Goal: Task Accomplishment & Management: Use online tool/utility

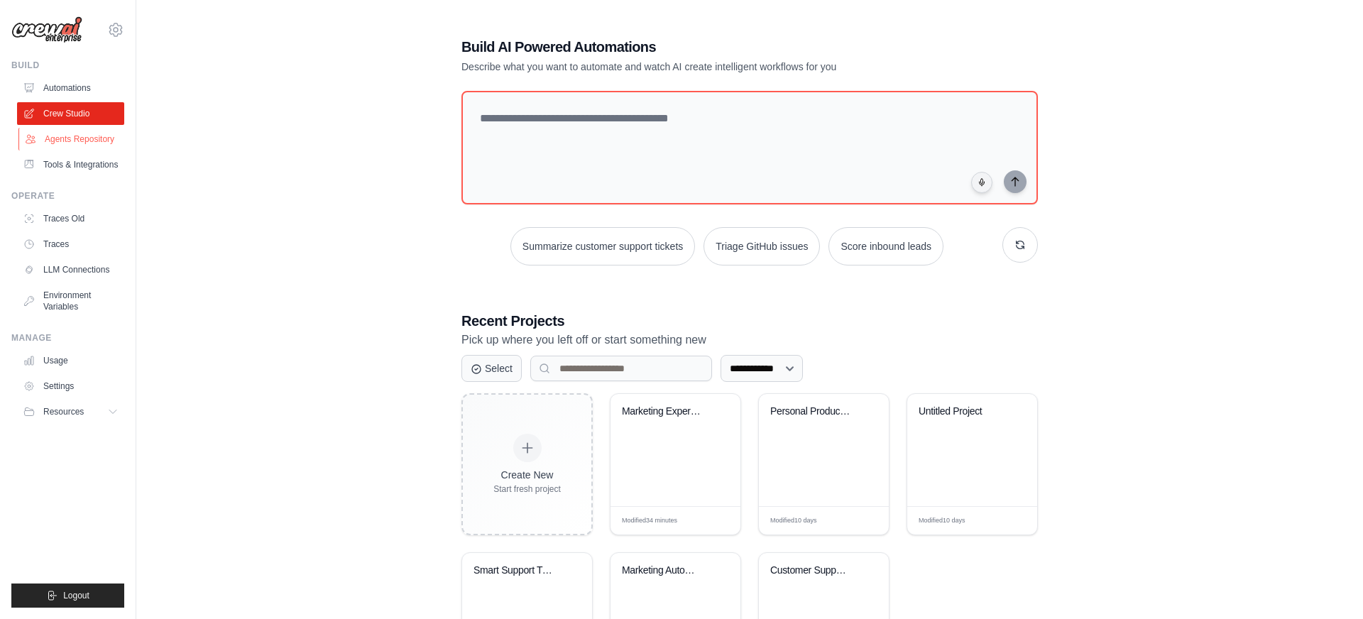
click at [77, 135] on link "Agents Repository" at bounding box center [71, 139] width 107 height 23
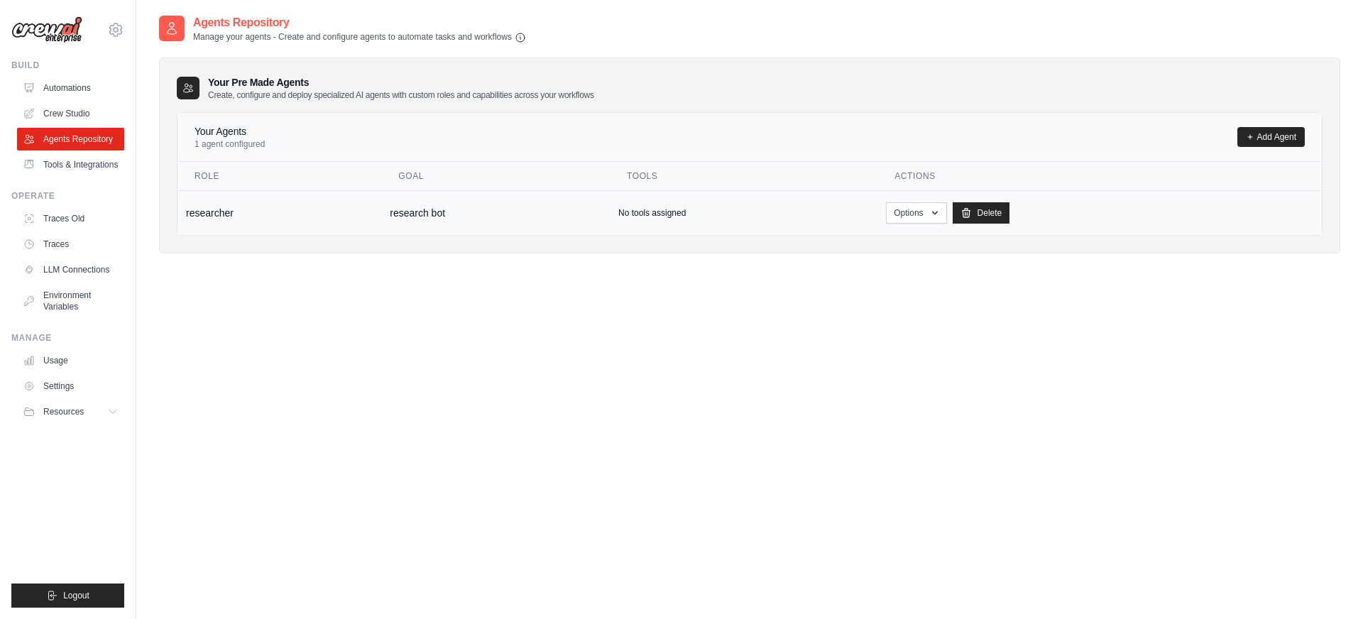
click at [296, 215] on td "researcher" at bounding box center [279, 212] width 204 height 45
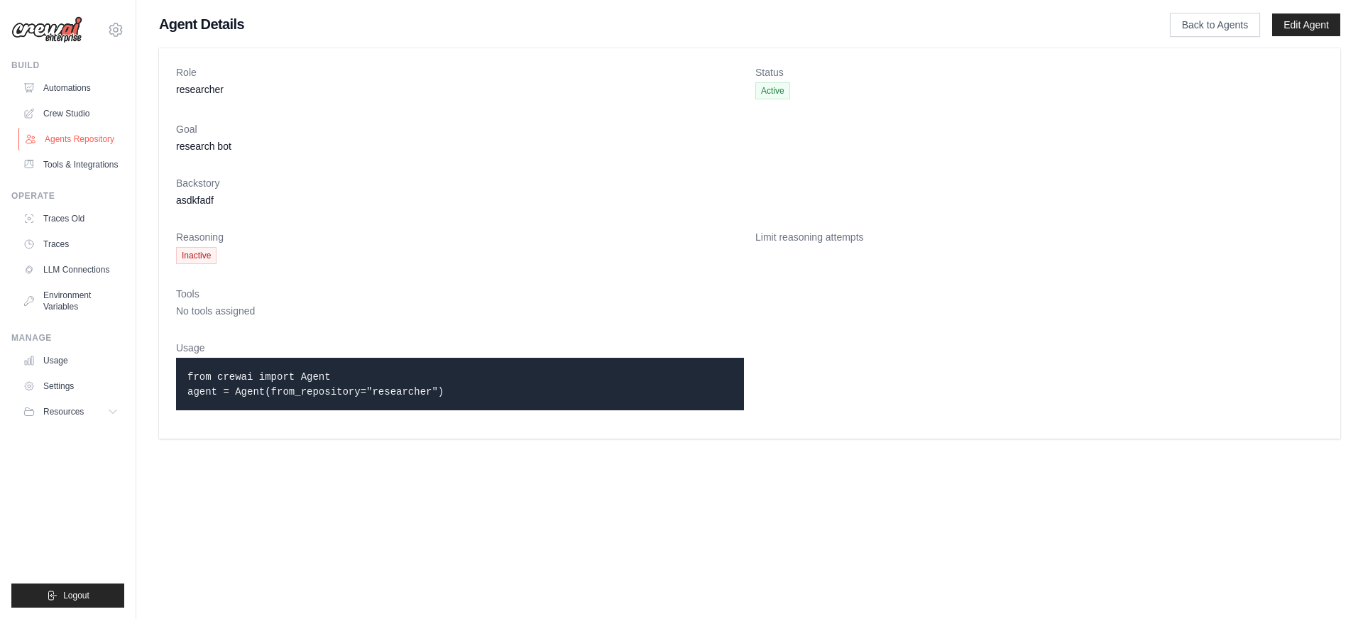
click at [81, 143] on link "Agents Repository" at bounding box center [71, 139] width 107 height 23
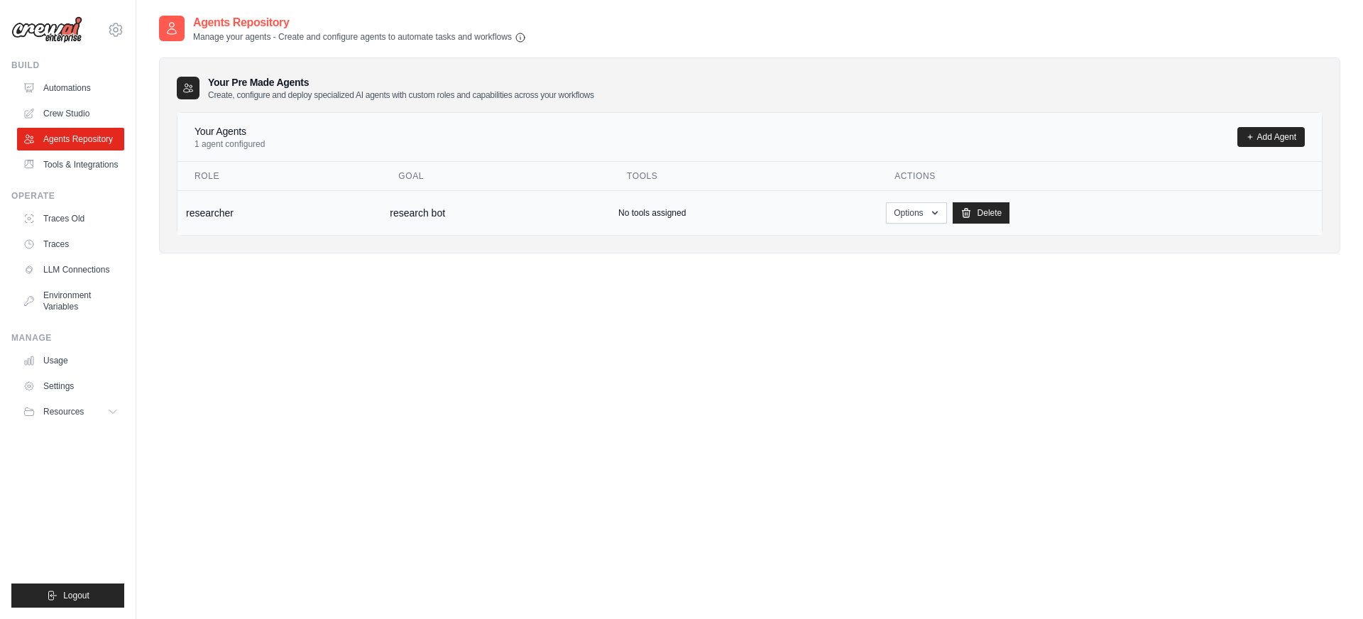
click at [401, 211] on td "research bot" at bounding box center [495, 212] width 229 height 45
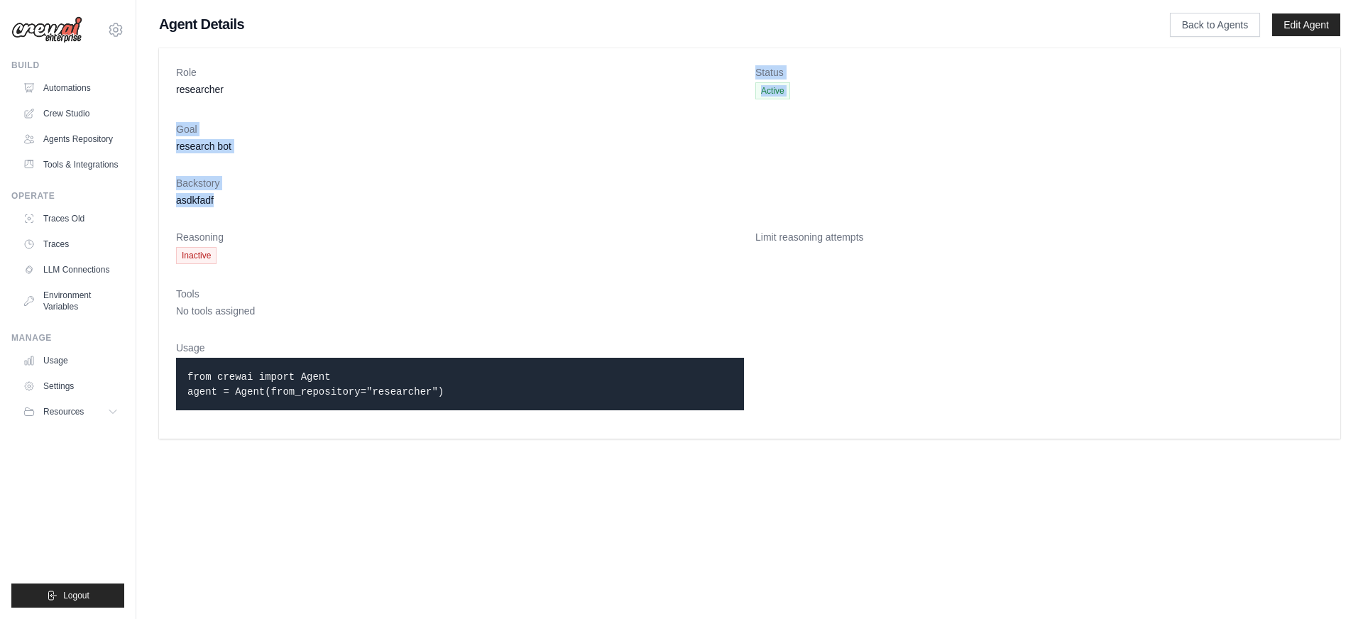
drag, startPoint x: 834, startPoint y: 188, endPoint x: 841, endPoint y: 200, distance: 13.0
click at [841, 200] on div "Role researcher Status Active Goal research bot Backstory asdkfadf Reasoning In…" at bounding box center [749, 243] width 1181 height 390
click at [841, 208] on dl "Role researcher Status Active Goal research bot Backstory asdkfadf Reasoning In…" at bounding box center [749, 243] width 1147 height 356
drag, startPoint x: 352, startPoint y: 290, endPoint x: 325, endPoint y: 216, distance: 78.6
click at [325, 216] on dl "Role researcher Status Active Goal research bot Backstory asdkfadf Reasoning In…" at bounding box center [749, 243] width 1147 height 356
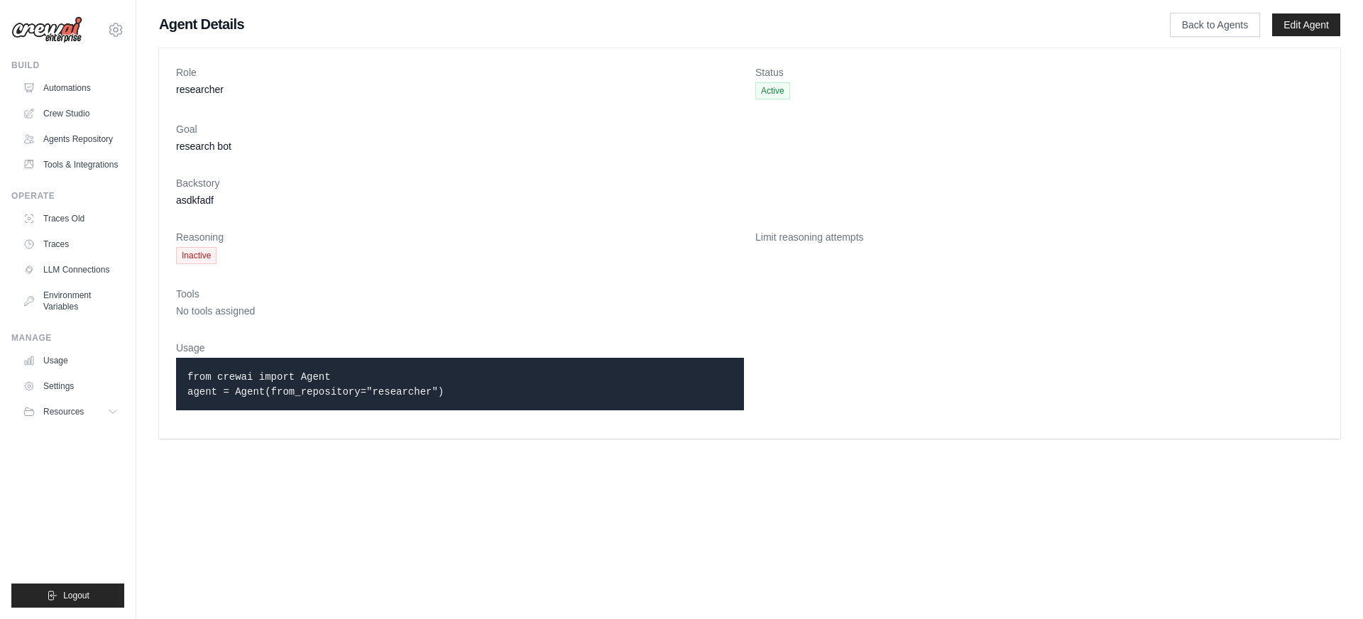
click at [324, 216] on dl "Role researcher Status Active Goal research bot Backstory asdkfadf Reasoning In…" at bounding box center [749, 243] width 1147 height 356
click at [97, 165] on link "Tools & Integrations" at bounding box center [71, 164] width 107 height 23
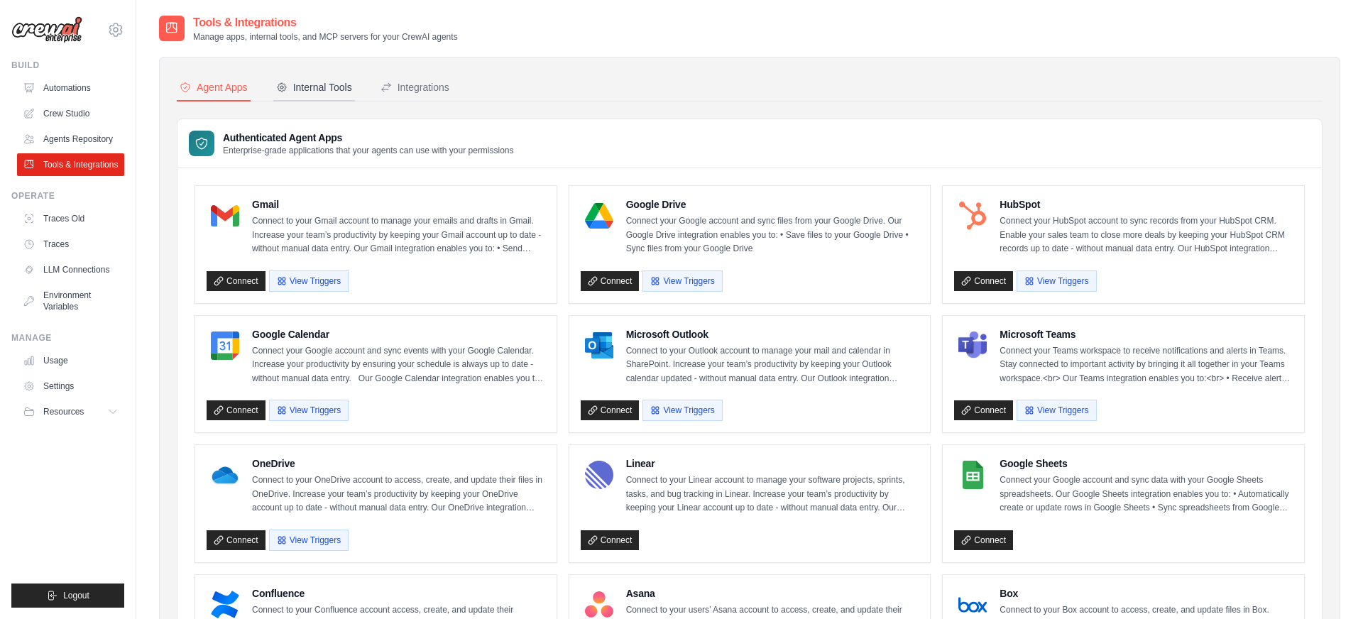
click at [314, 79] on button "Internal Tools" at bounding box center [314, 88] width 82 height 27
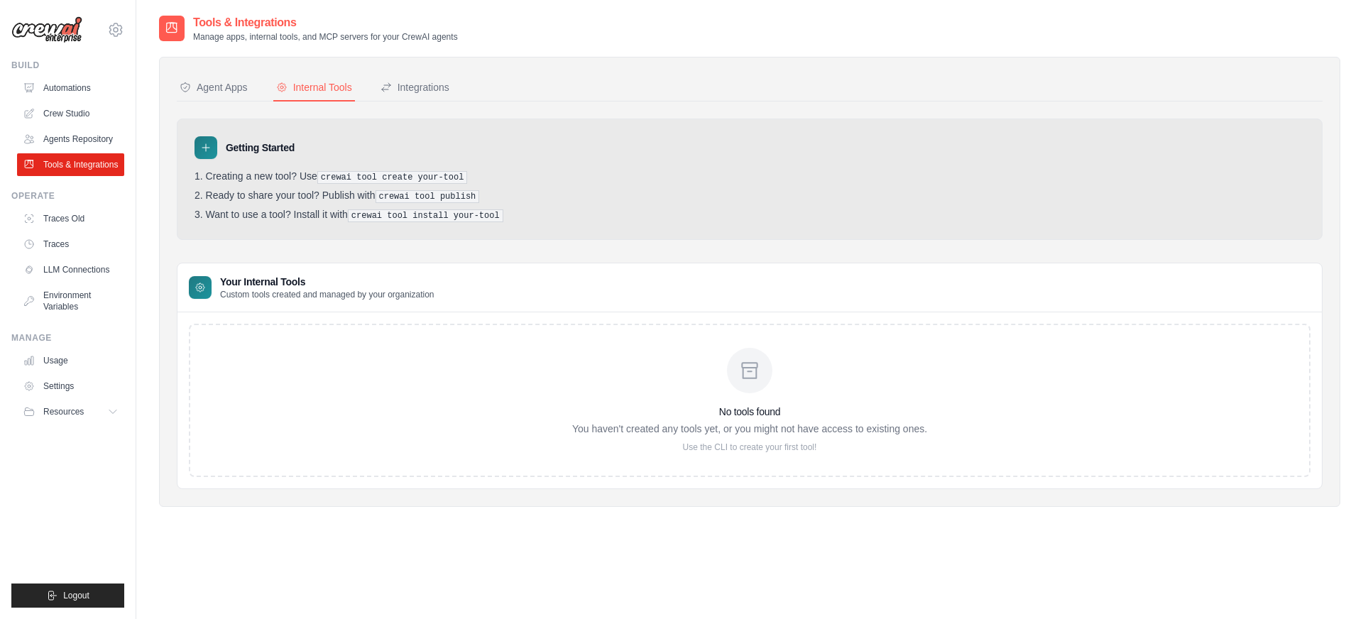
click at [203, 148] on icon at bounding box center [205, 147] width 11 height 11
click at [254, 275] on h3 "Your Internal Tools" at bounding box center [327, 282] width 214 height 14
drag, startPoint x: 258, startPoint y: 284, endPoint x: 454, endPoint y: 329, distance: 201.1
click at [440, 321] on div "Your Internal Tools Custom tools created and managed by your organization No to…" at bounding box center [750, 376] width 1146 height 226
click at [458, 334] on div "No tools found You haven't created any tools yet, or you might not have access …" at bounding box center [750, 400] width 1122 height 153
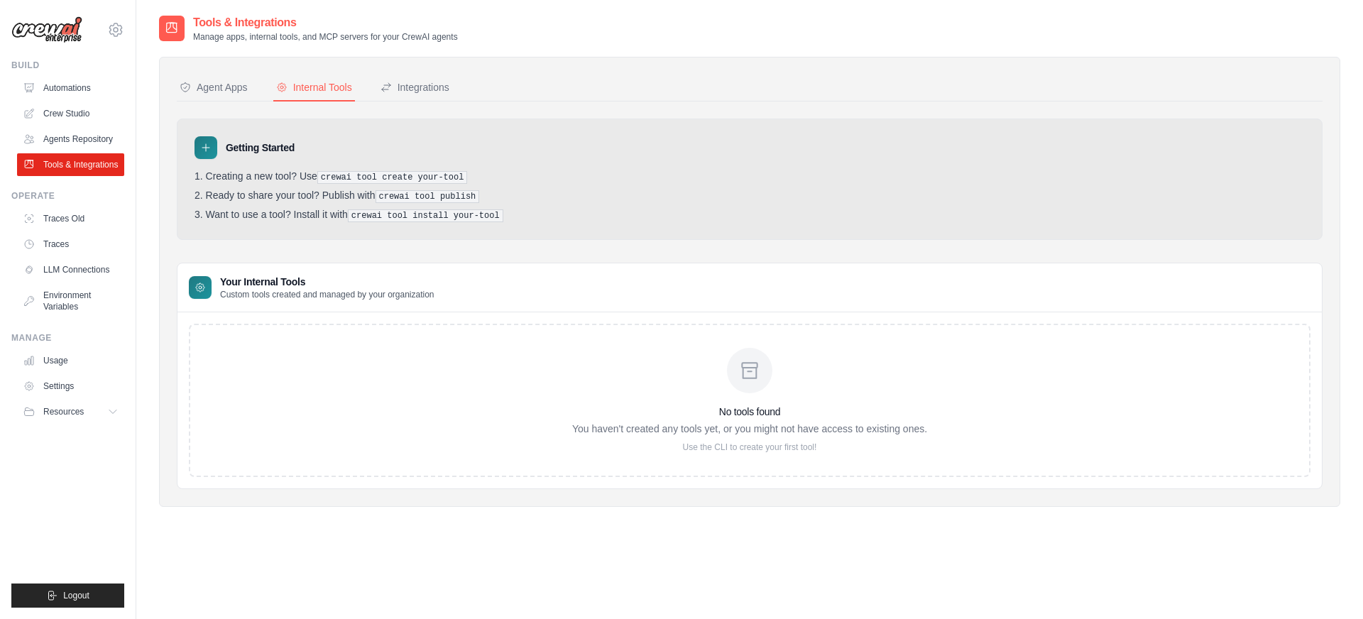
drag, startPoint x: 635, startPoint y: 364, endPoint x: 643, endPoint y: 363, distance: 7.1
click at [640, 364] on div "No tools found You haven't created any tools yet, or you might not have access …" at bounding box center [749, 400] width 355 height 105
click at [765, 364] on div at bounding box center [749, 370] width 45 height 45
drag, startPoint x: 741, startPoint y: 388, endPoint x: 635, endPoint y: 413, distance: 108.8
click at [635, 413] on div "No tools found You haven't created any tools yet, or you might not have access …" at bounding box center [749, 400] width 355 height 105
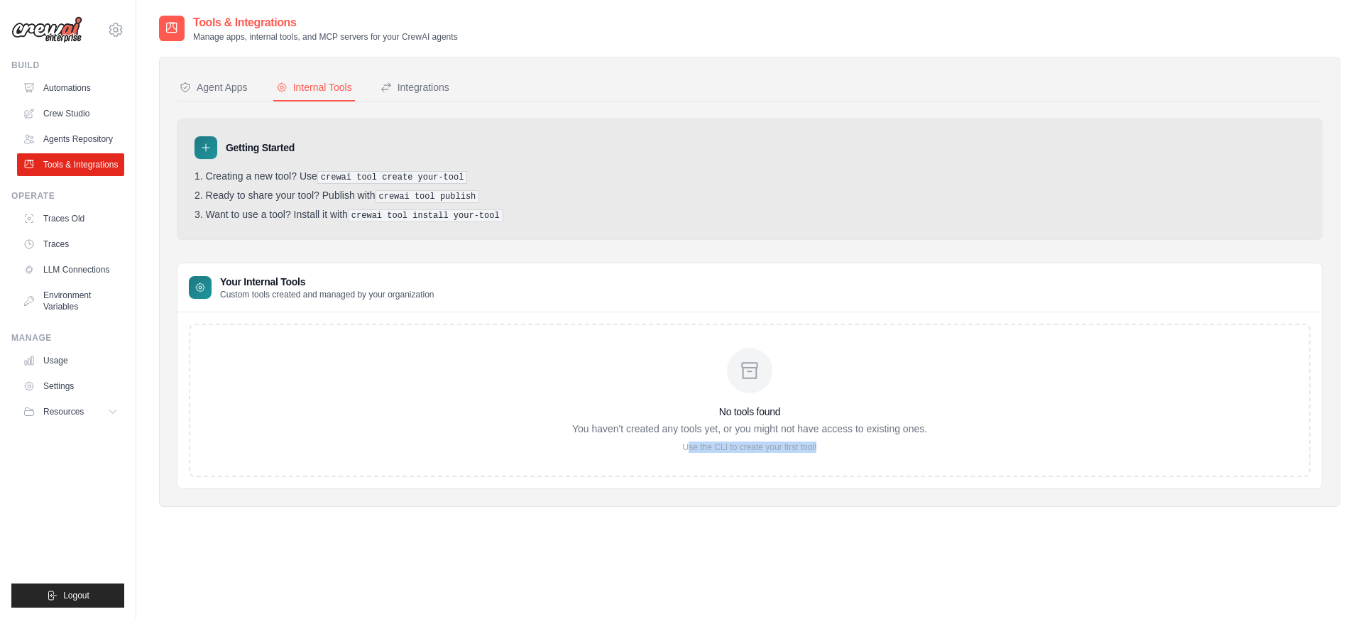
drag, startPoint x: 706, startPoint y: 451, endPoint x: 856, endPoint y: 458, distance: 150.7
click at [811, 459] on div "No tools found You haven't created any tools yet, or you might not have access …" at bounding box center [750, 400] width 1122 height 153
drag, startPoint x: 847, startPoint y: 457, endPoint x: 746, endPoint y: 435, distance: 103.2
click at [782, 439] on div "No tools found You haven't created any tools yet, or you might not have access …" at bounding box center [750, 400] width 1122 height 153
click at [738, 437] on div "No tools found You haven't created any tools yet, or you might not have access …" at bounding box center [749, 400] width 355 height 105
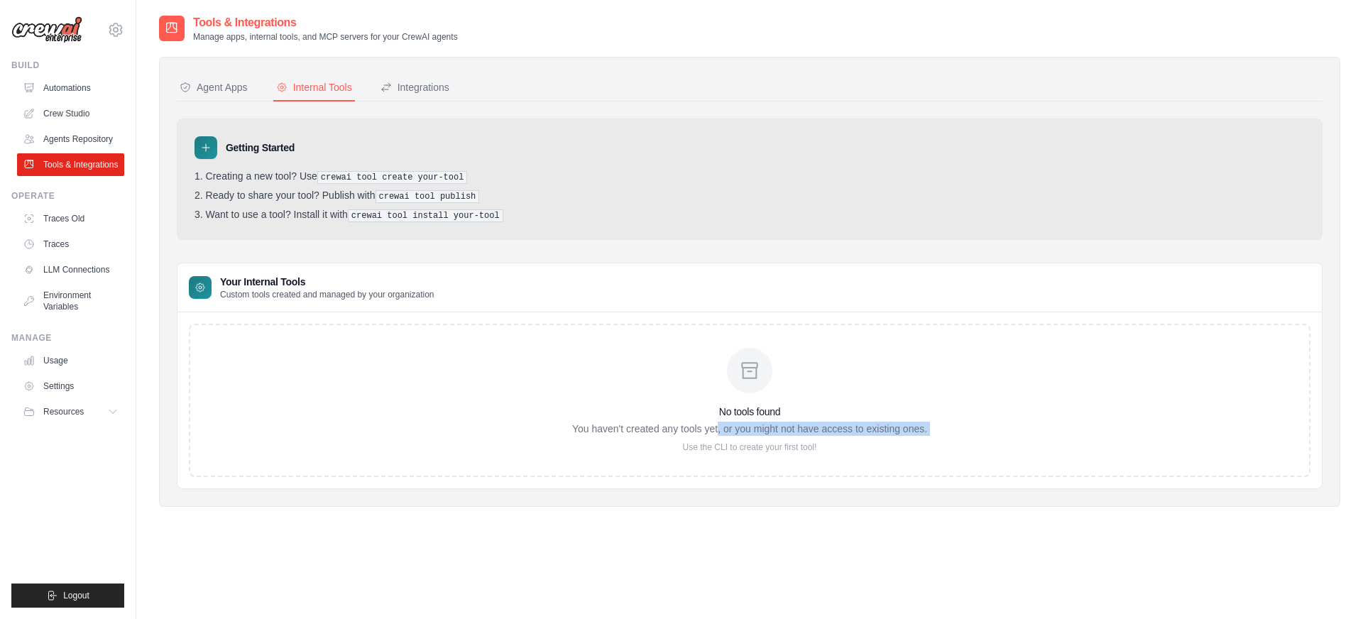
drag, startPoint x: 736, startPoint y: 434, endPoint x: 709, endPoint y: 410, distance: 35.7
click at [715, 419] on div "No tools found You haven't created any tools yet, or you might not have access …" at bounding box center [749, 400] width 355 height 105
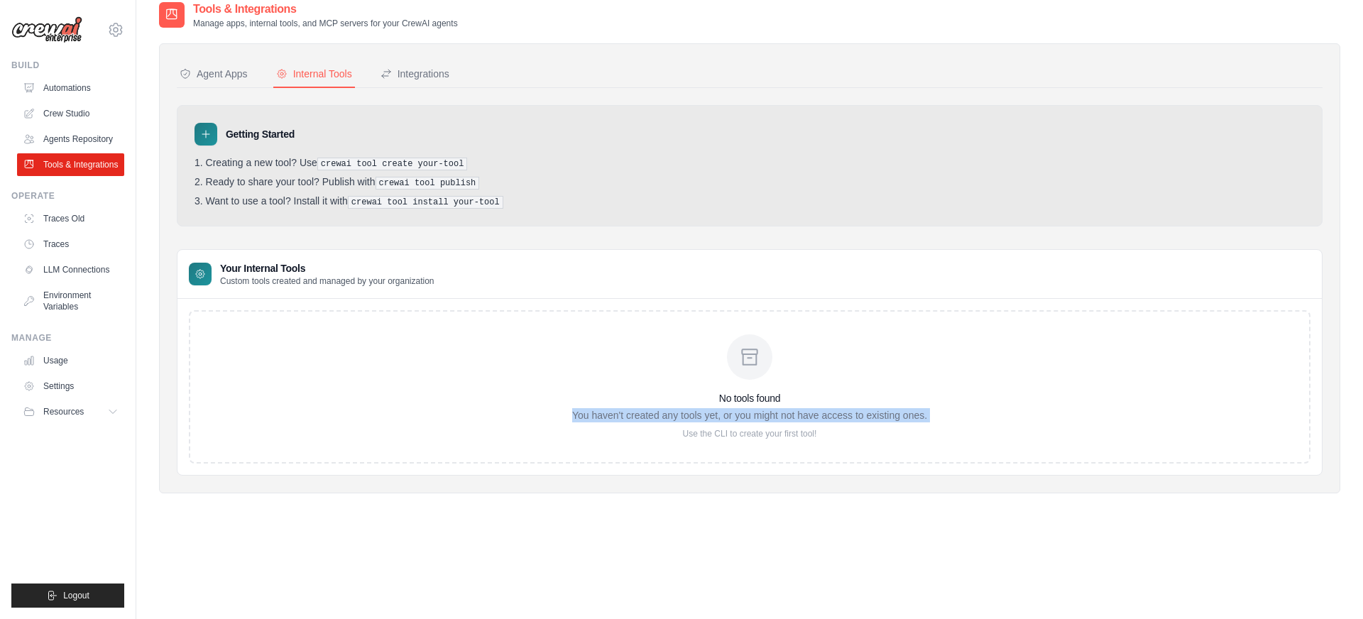
scroll to position [28, 0]
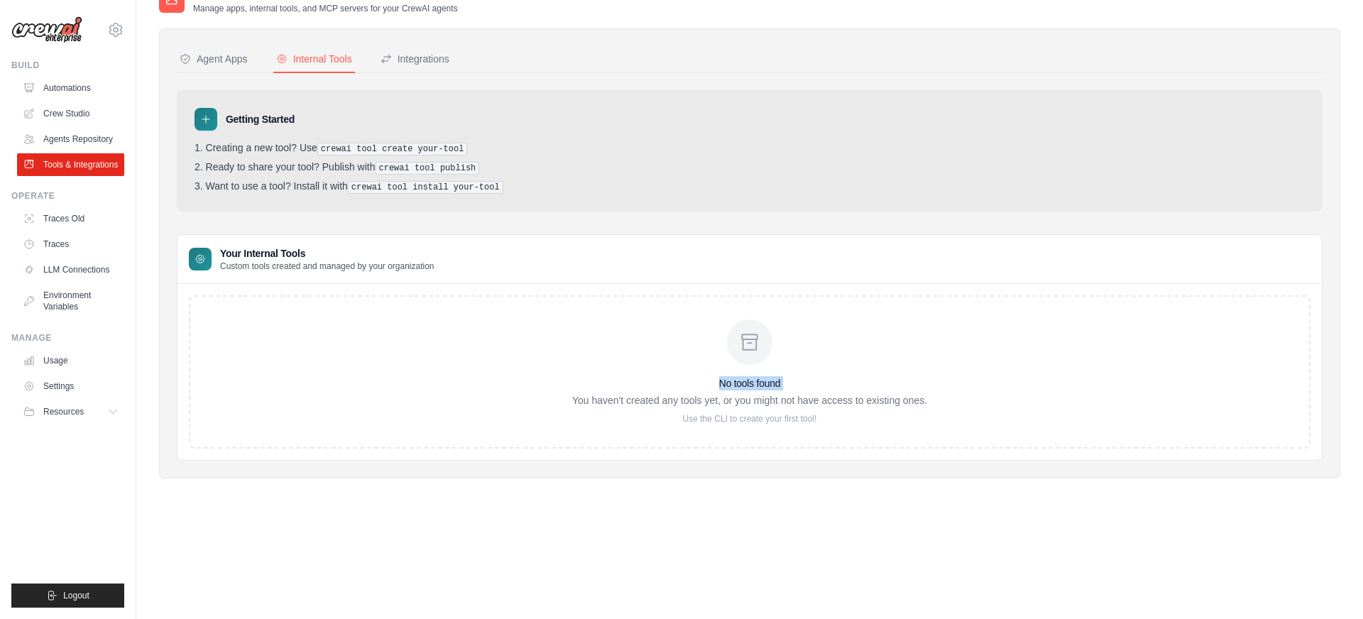
drag, startPoint x: 802, startPoint y: 381, endPoint x: 807, endPoint y: 397, distance: 17.1
click at [807, 396] on div "No tools found You haven't created any tools yet, or you might not have access …" at bounding box center [749, 371] width 355 height 105
click at [808, 397] on p "You haven't created any tools yet, or you might not have access to existing one…" at bounding box center [749, 400] width 355 height 14
click at [802, 414] on p "Use the CLI to create your first tool!" at bounding box center [749, 418] width 355 height 11
drag, startPoint x: 724, startPoint y: 420, endPoint x: 692, endPoint y: 420, distance: 31.9
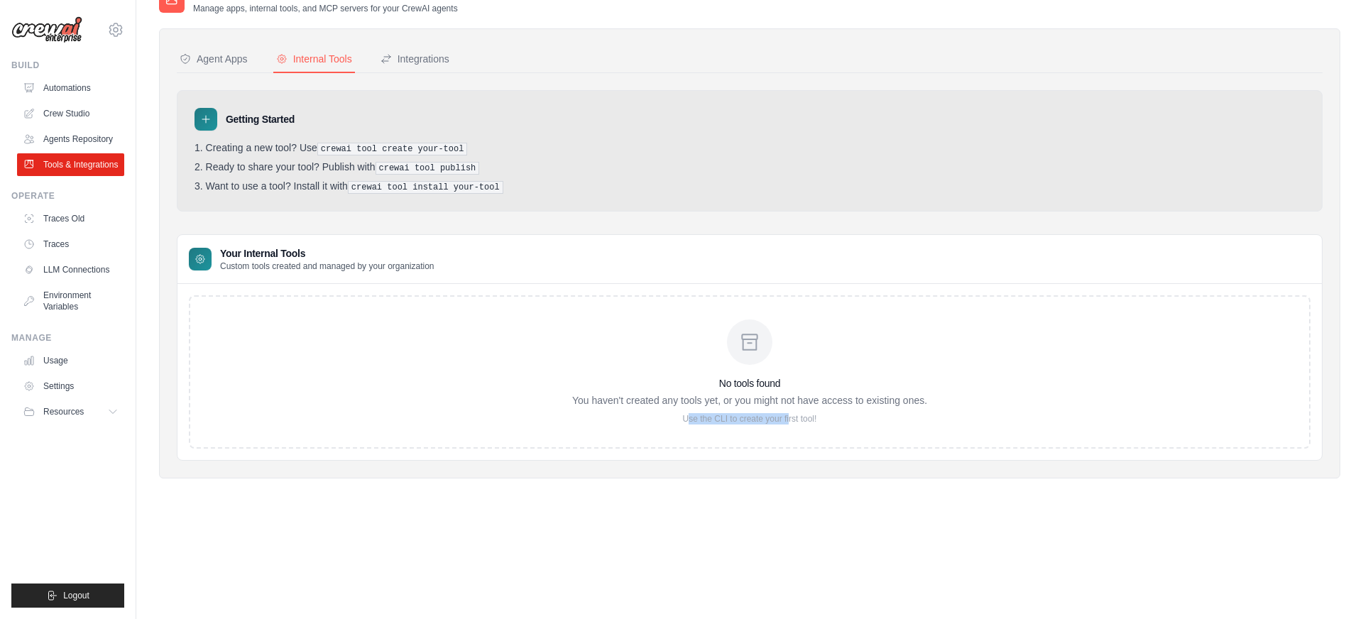
click at [692, 420] on p "Use the CLI to create your first tool!" at bounding box center [749, 418] width 355 height 11
click at [740, 429] on div "No tools found You haven't created any tools yet, or you might not have access …" at bounding box center [750, 371] width 1122 height 153
click at [740, 428] on div "No tools found You haven't created any tools yet, or you might not have access …" at bounding box center [750, 371] width 1122 height 153
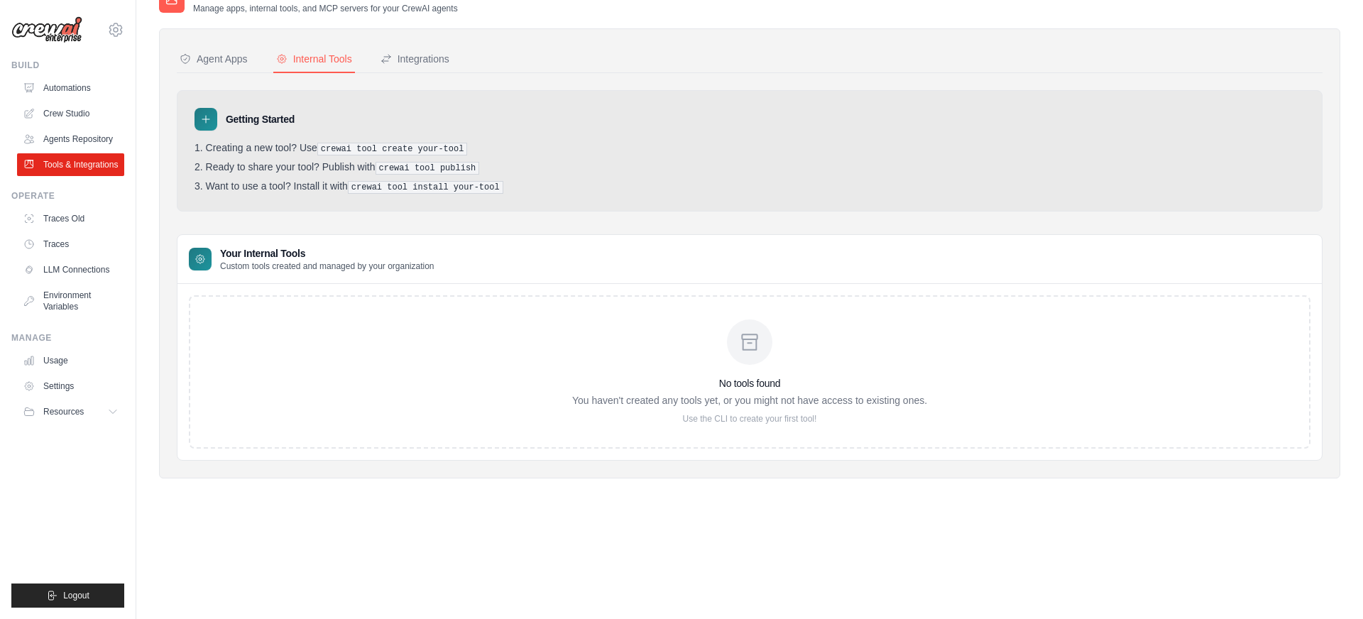
click at [900, 344] on div "No tools found You haven't created any tools yet, or you might not have access …" at bounding box center [749, 371] width 355 height 105
drag, startPoint x: 865, startPoint y: 400, endPoint x: 590, endPoint y: 402, distance: 275.5
click at [590, 402] on p "You haven't created any tools yet, or you might not have access to existing one…" at bounding box center [749, 400] width 355 height 14
click at [731, 407] on div "No tools found You haven't created any tools yet, or you might not have access …" at bounding box center [749, 371] width 355 height 105
click at [393, 67] on button "Integrations" at bounding box center [415, 59] width 75 height 27
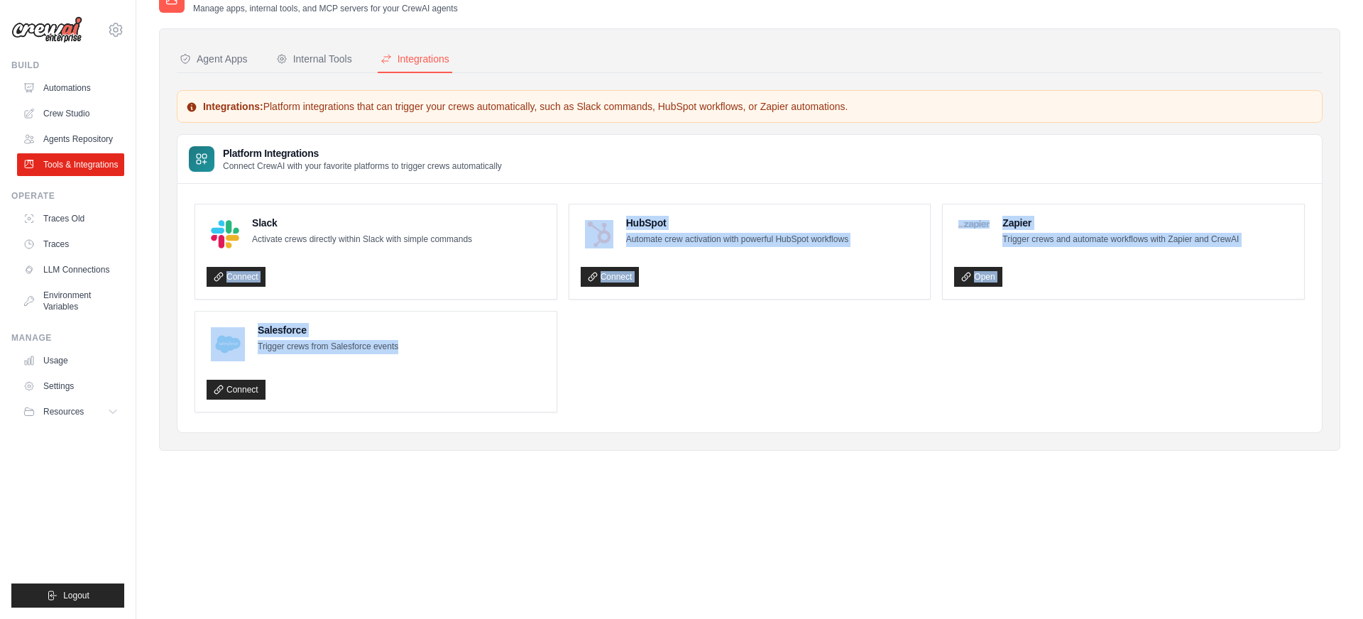
drag, startPoint x: 346, startPoint y: 252, endPoint x: 254, endPoint y: 358, distance: 139.9
click at [254, 358] on ul "Slack Activate crews directly within Slack with simple commands Connect HubSpot…" at bounding box center [750, 308] width 1110 height 209
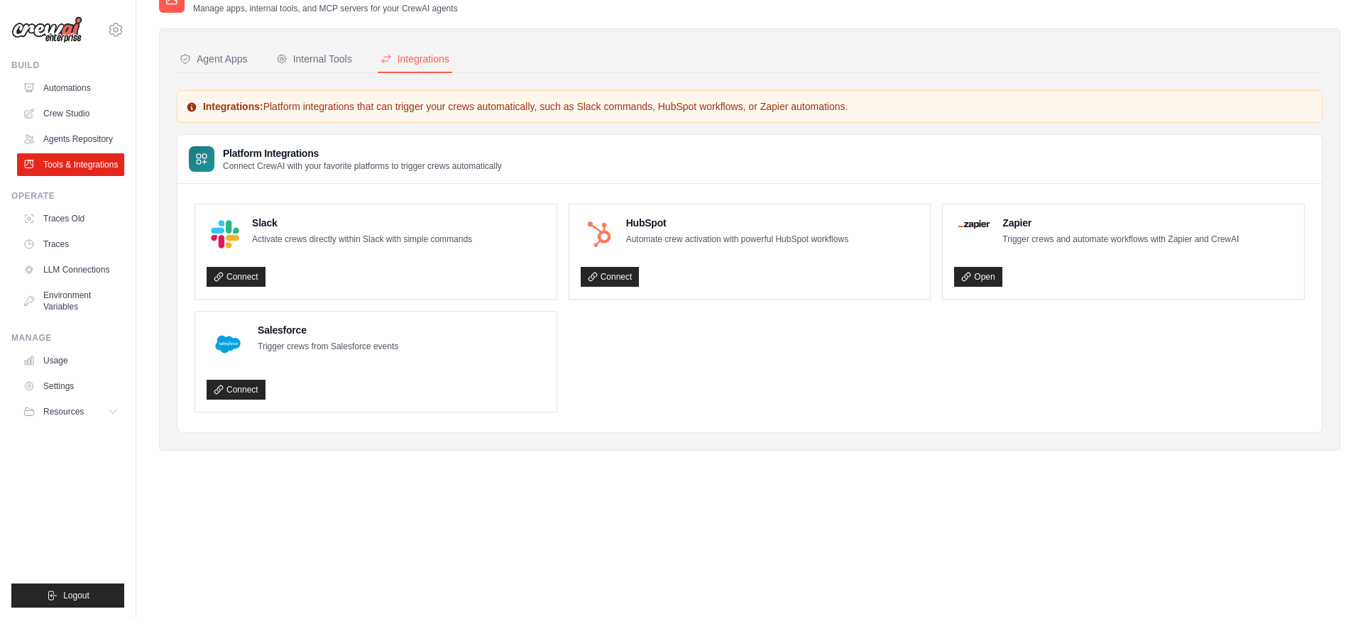
click at [373, 366] on div "Salesforce Trigger crews from Salesforce events Connect" at bounding box center [376, 361] width 339 height 77
click at [246, 271] on link "Connect" at bounding box center [236, 277] width 59 height 20
